Goal: Task Accomplishment & Management: Manage account settings

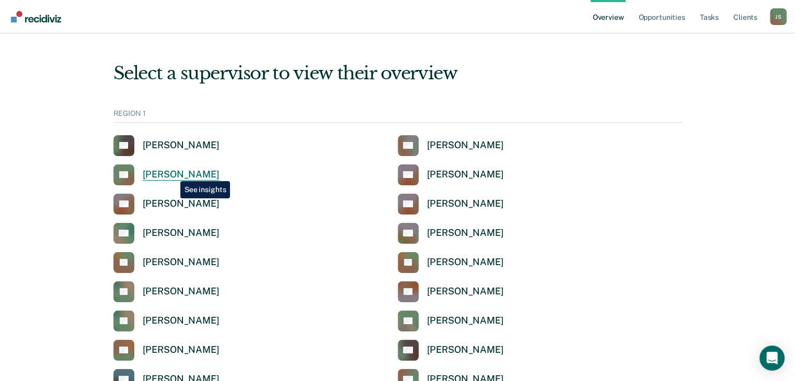
click at [172, 173] on div "[PERSON_NAME]" at bounding box center [181, 175] width 77 height 12
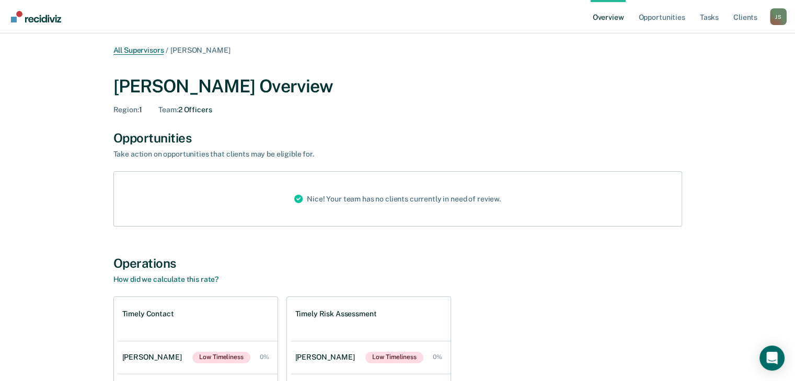
click at [148, 51] on link "All Supervisors" at bounding box center [138, 50] width 51 height 9
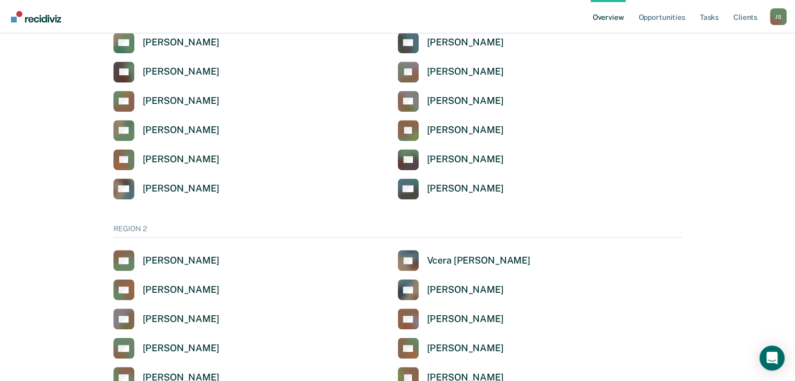
scroll to position [495, 0]
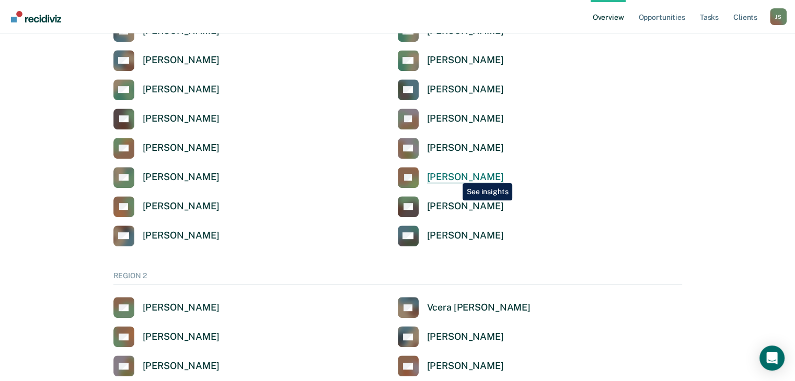
click at [454, 176] on div "[PERSON_NAME]" at bounding box center [465, 177] width 77 height 12
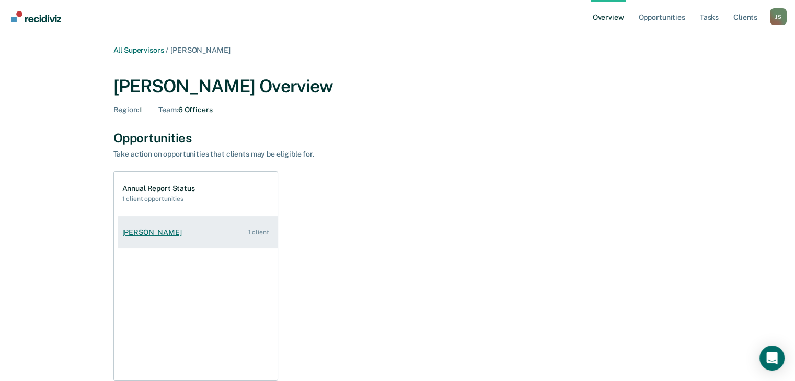
click at [189, 230] on link "[PERSON_NAME] 1 client" at bounding box center [197, 233] width 159 height 30
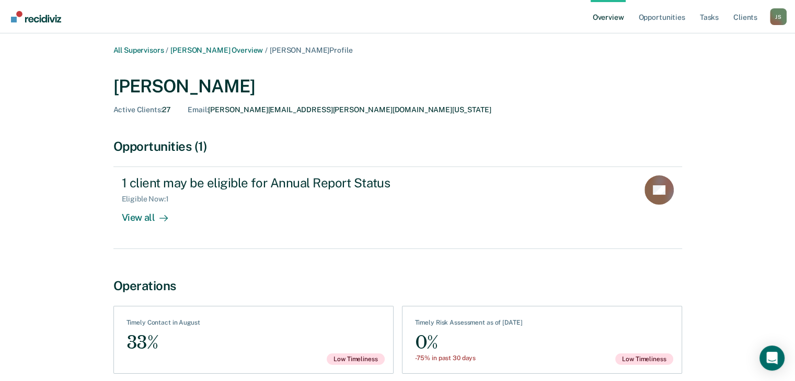
scroll to position [47, 0]
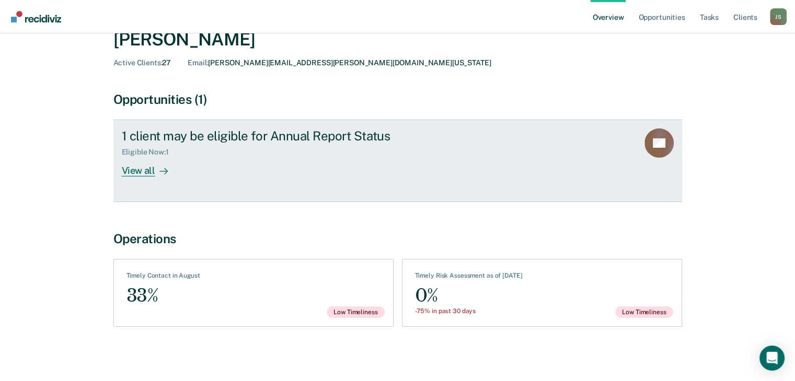
click at [280, 172] on div "1 client may be eligible for Annual Report Status Eligible Now : 1 View all" at bounding box center [318, 153] width 392 height 48
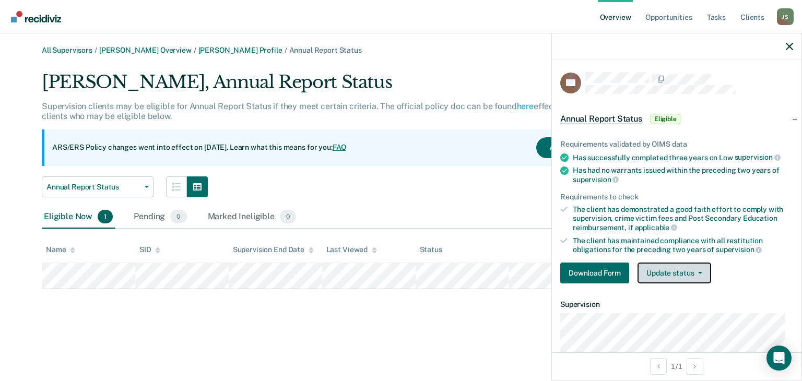
click at [679, 267] on button "Update status" at bounding box center [675, 273] width 74 height 21
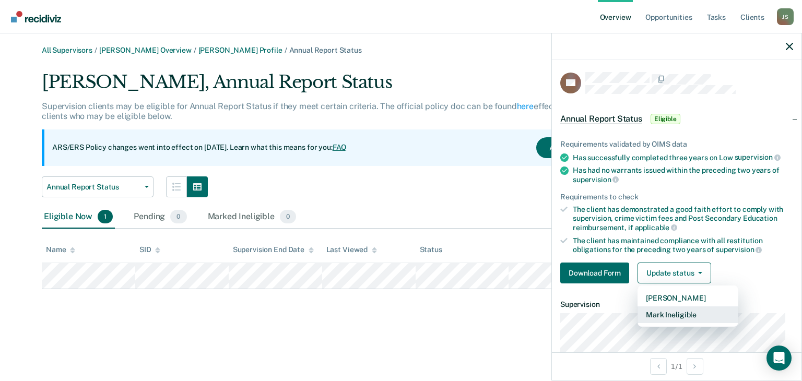
click at [683, 313] on button "Mark Ineligible" at bounding box center [688, 315] width 101 height 17
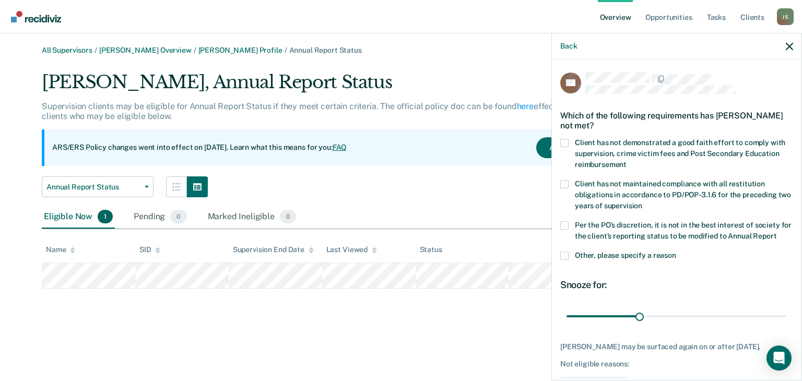
click at [564, 260] on span at bounding box center [564, 256] width 8 height 8
click at [676, 252] on input "Other, please specify a reason" at bounding box center [676, 252] width 0 height 0
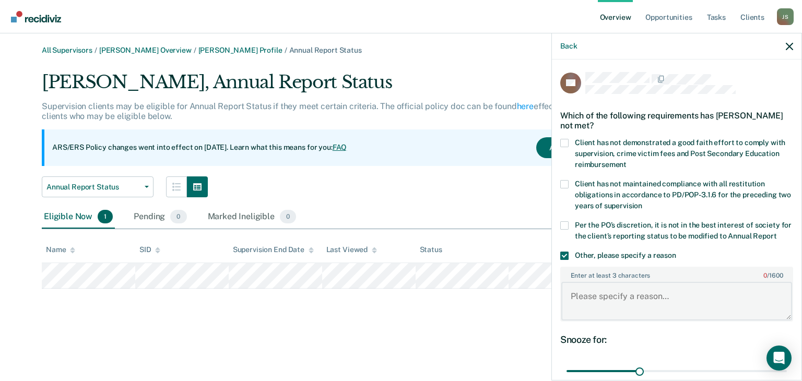
click at [618, 308] on textarea "Enter at least 3 characters 0 / 1600" at bounding box center [677, 301] width 231 height 39
type textarea "Client is past discharge."
click at [722, 240] on label "Per the PO’s discretion, it is not in the best interest of society for the clie…" at bounding box center [676, 232] width 233 height 22
click at [777, 232] on input "Per the PO’s discretion, it is not in the best interest of society for the clie…" at bounding box center [777, 232] width 0 height 0
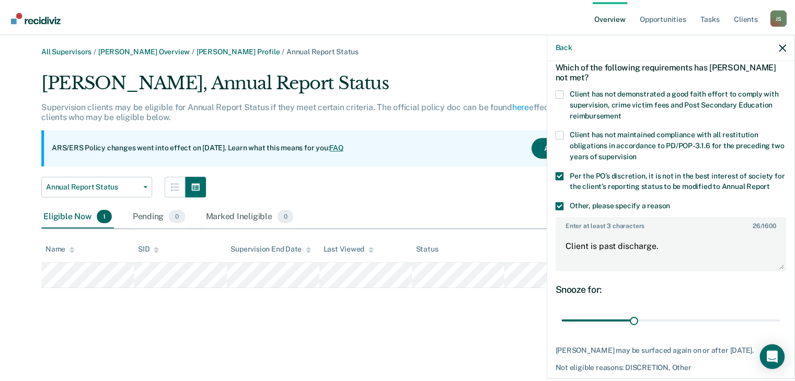
scroll to position [111, 0]
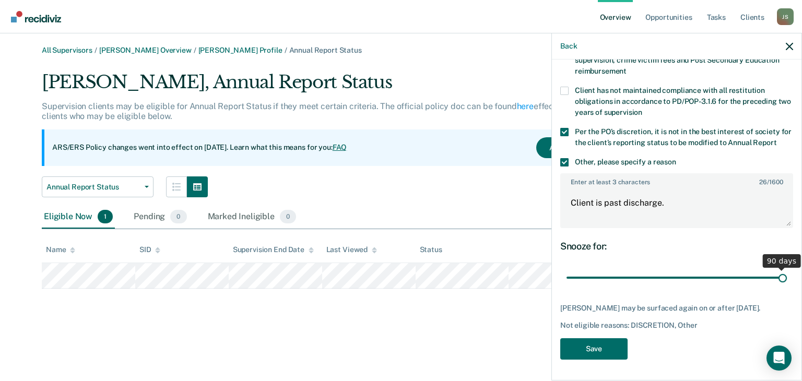
drag, startPoint x: 638, startPoint y: 271, endPoint x: 785, endPoint y: 262, distance: 147.6
type input "90"
click at [785, 269] on input "range" at bounding box center [677, 278] width 220 height 18
click at [595, 356] on button "Save" at bounding box center [593, 348] width 67 height 21
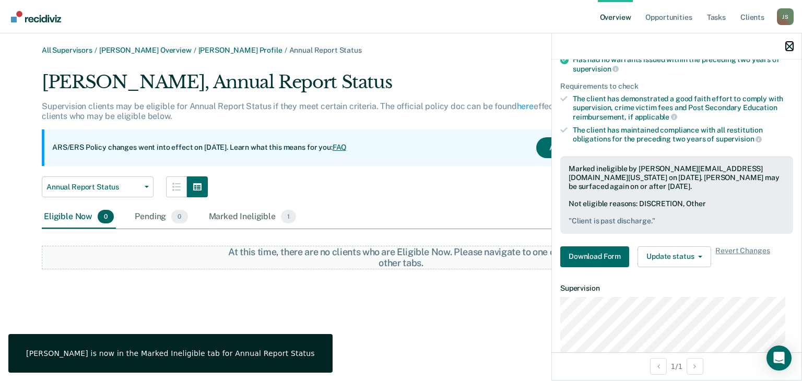
click at [790, 45] on icon "button" at bounding box center [789, 46] width 7 height 7
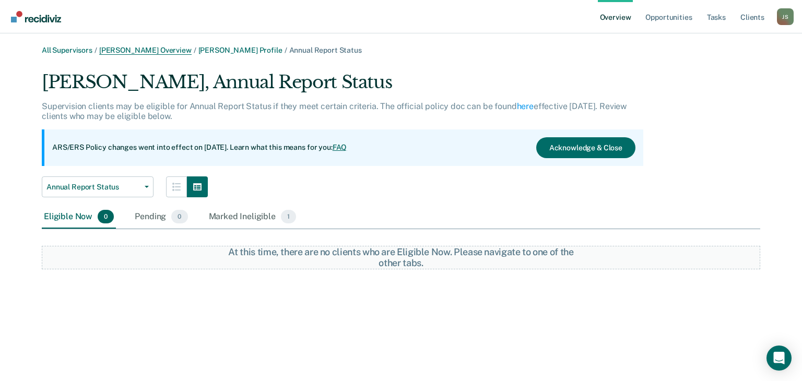
click at [135, 54] on link "[PERSON_NAME] Overview" at bounding box center [145, 50] width 92 height 9
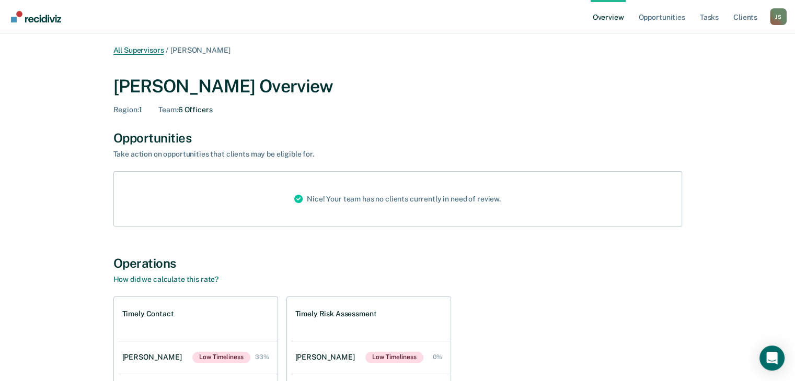
click at [120, 51] on link "All Supervisors" at bounding box center [138, 50] width 51 height 9
